Goal: Information Seeking & Learning: Understand process/instructions

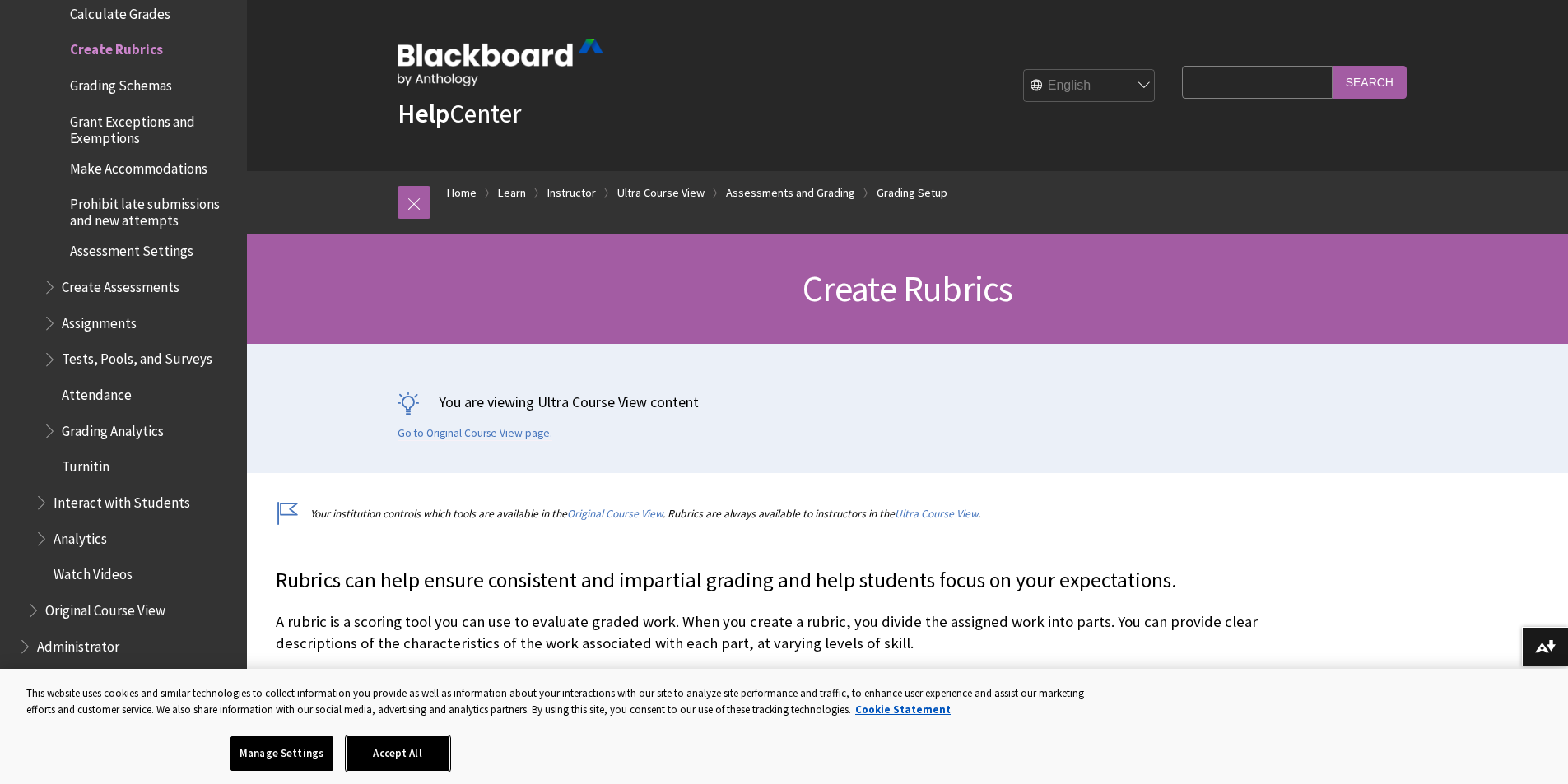
click at [415, 753] on button "Accept All" at bounding box center [397, 753] width 103 height 35
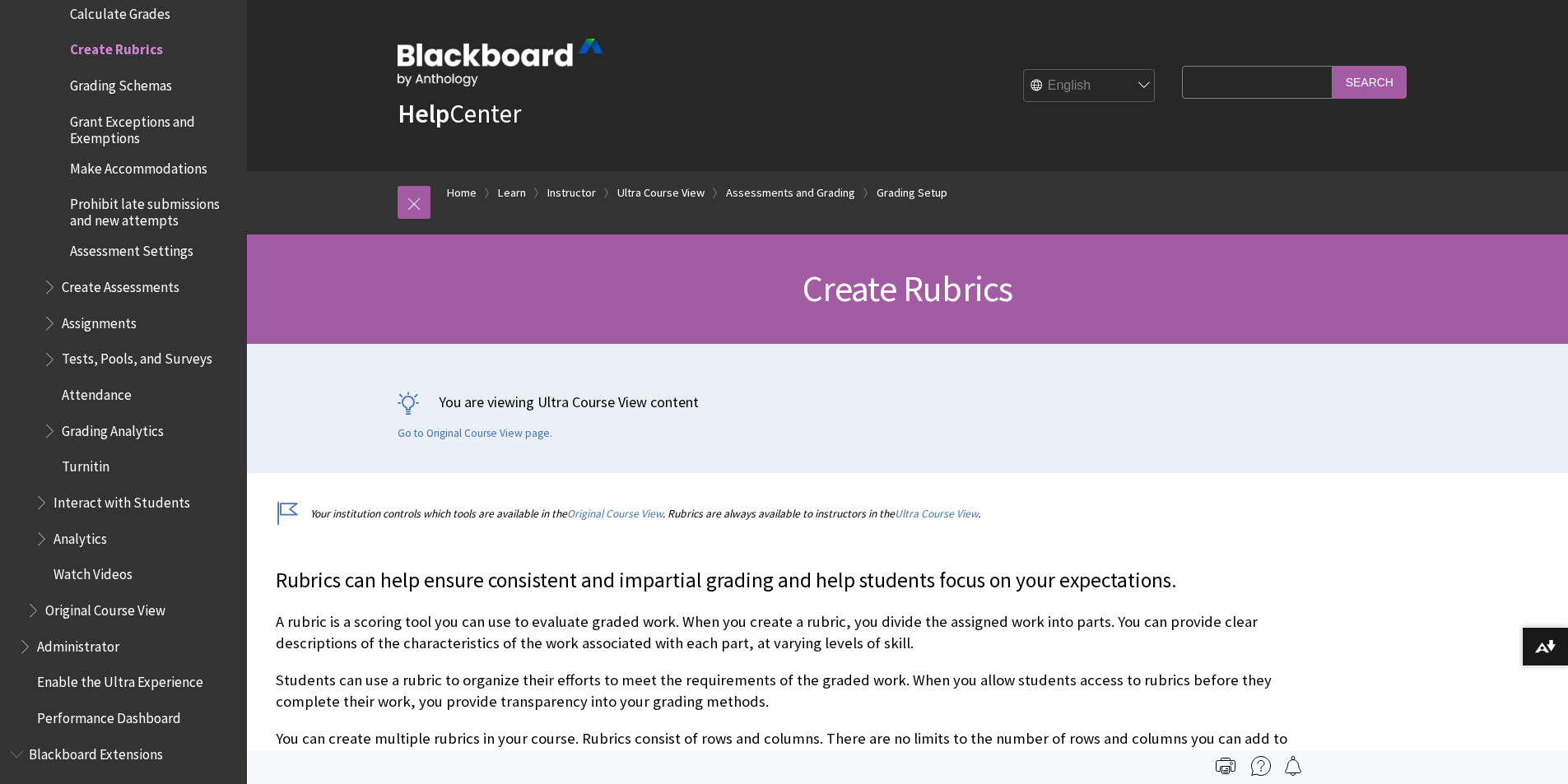
click at [1188, 85] on input "Search Query" at bounding box center [1256, 82] width 150 height 32
type input "how to add a row to a rubric"
click at [1401, 75] on input "Search" at bounding box center [1369, 82] width 74 height 32
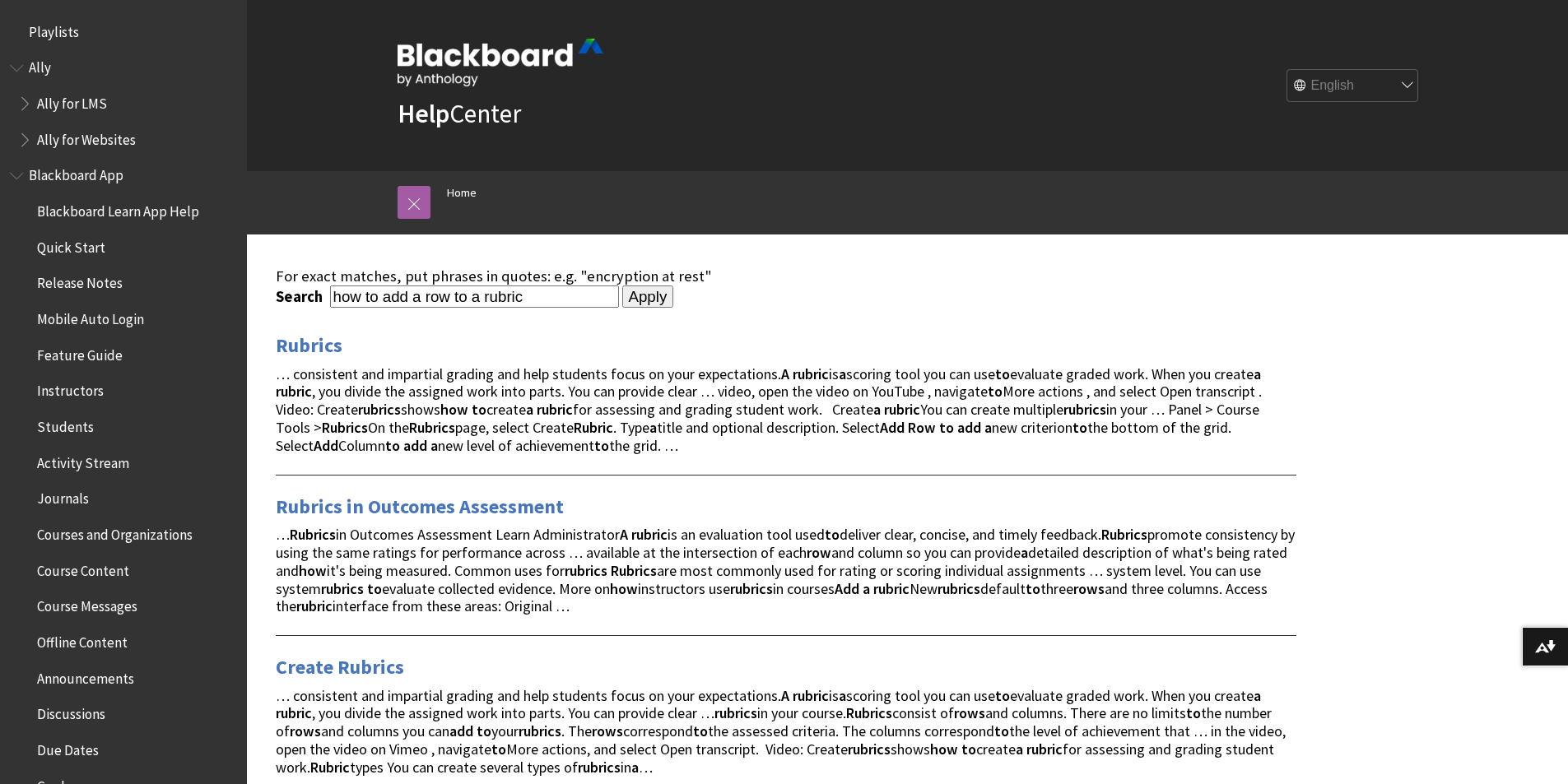
click at [626, 299] on input "Apply" at bounding box center [647, 297] width 52 height 23
click at [549, 293] on input "how to add a row to a rubric" at bounding box center [474, 297] width 289 height 23
type input "how to add a row to a rubric in Blackboard Ultra"
click at [638, 290] on input "Apply" at bounding box center [647, 297] width 52 height 23
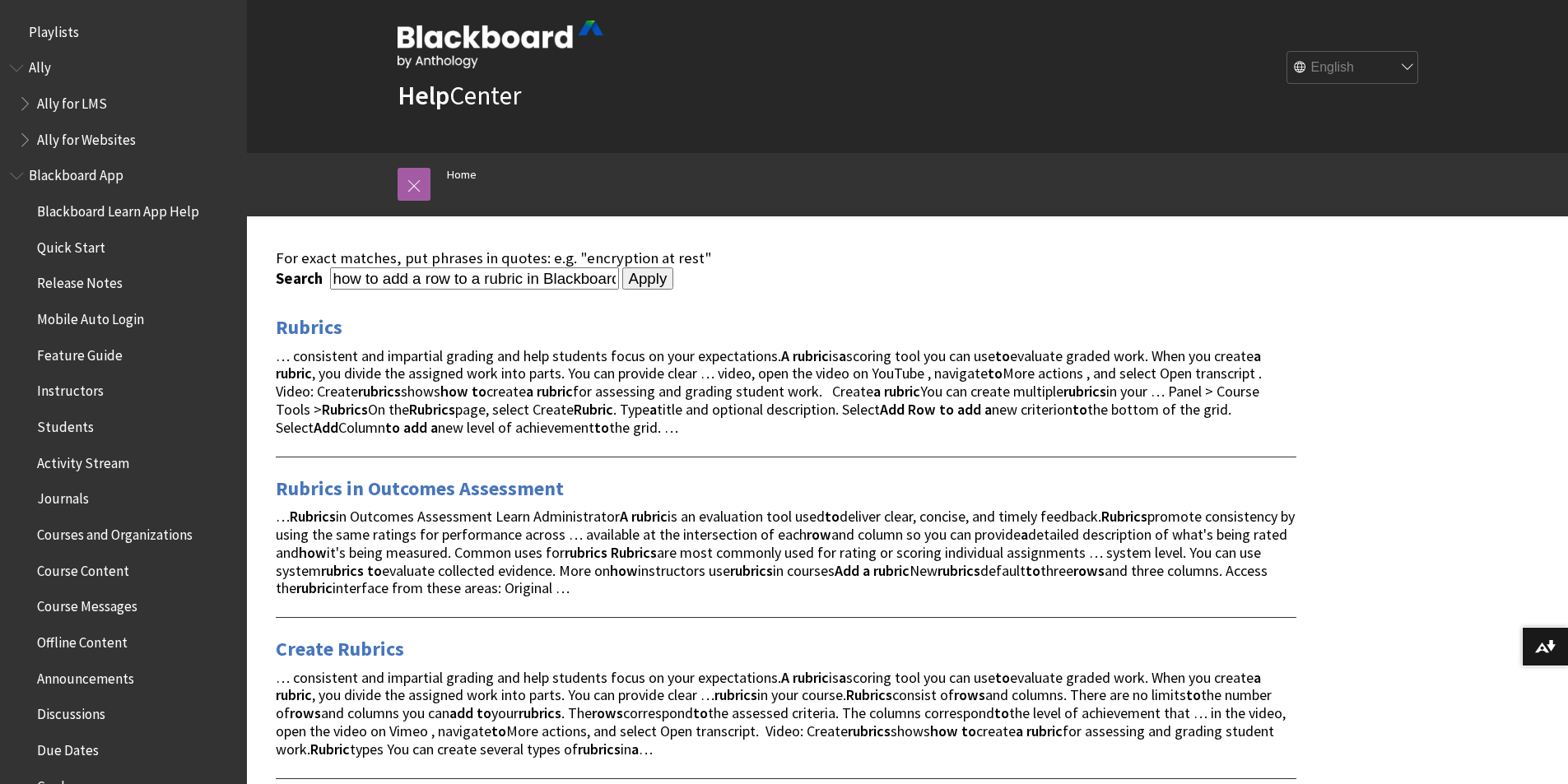
scroll to position [0, 0]
